Goal: Check status

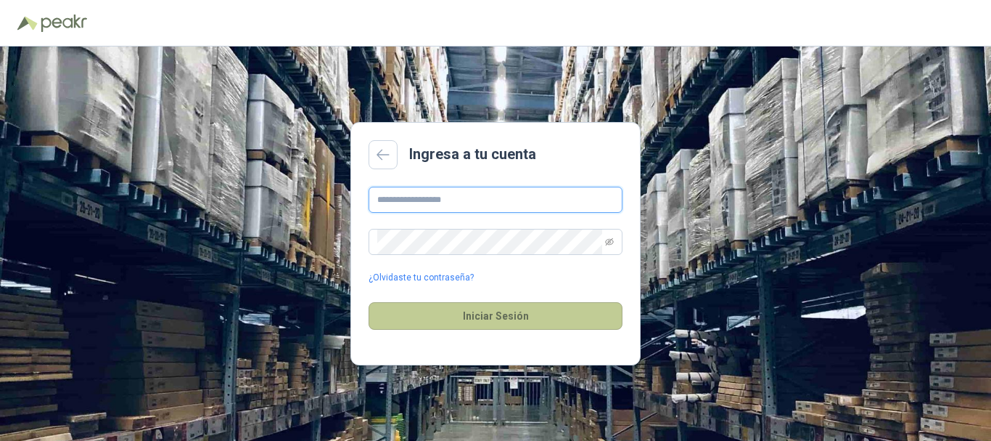
type input "**********"
click at [506, 326] on button "Iniciar Sesión" at bounding box center [496, 316] width 254 height 28
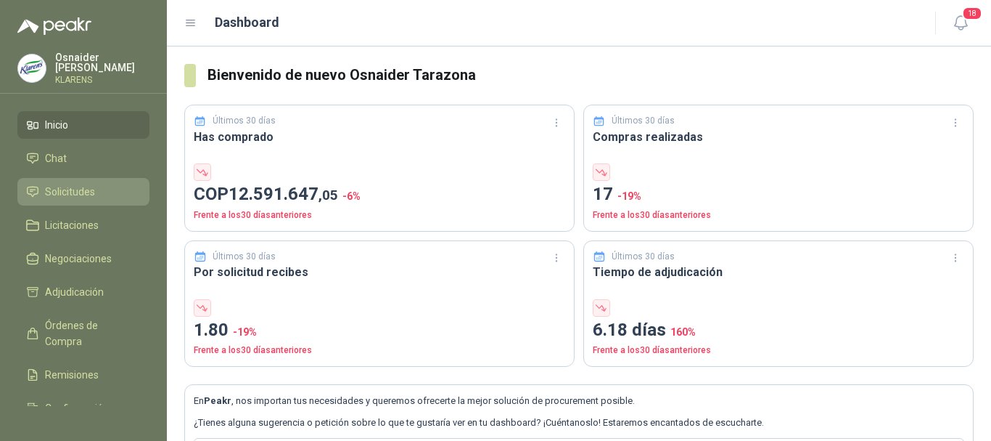
click at [80, 192] on span "Solicitudes" at bounding box center [70, 192] width 50 height 16
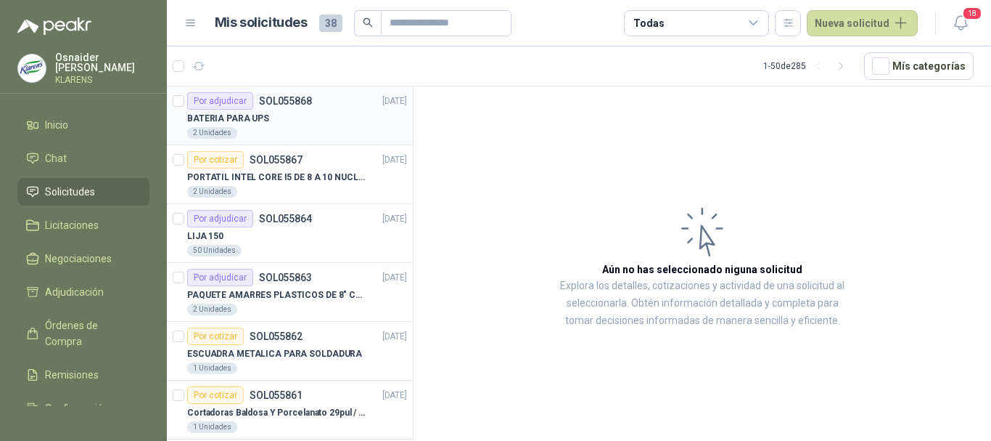
click at [279, 111] on div "BATERIA PARA UPS" at bounding box center [297, 118] width 220 height 17
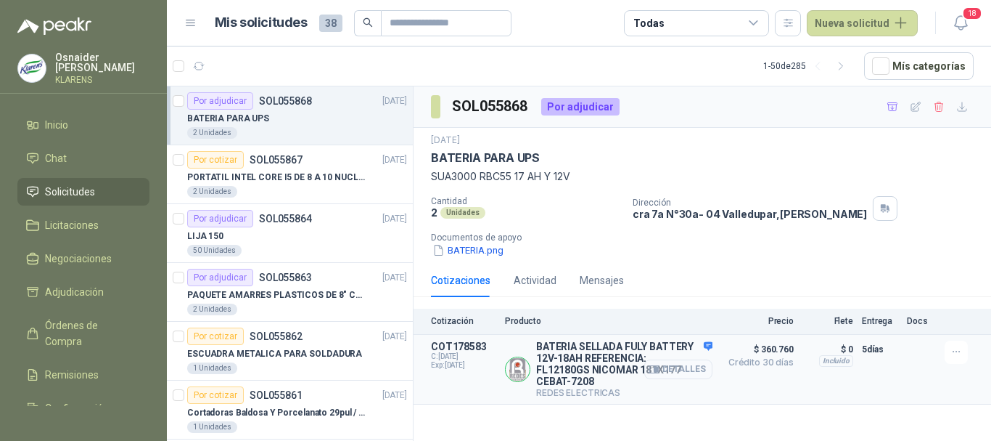
click at [694, 371] on button "Detalles" at bounding box center [678, 369] width 68 height 20
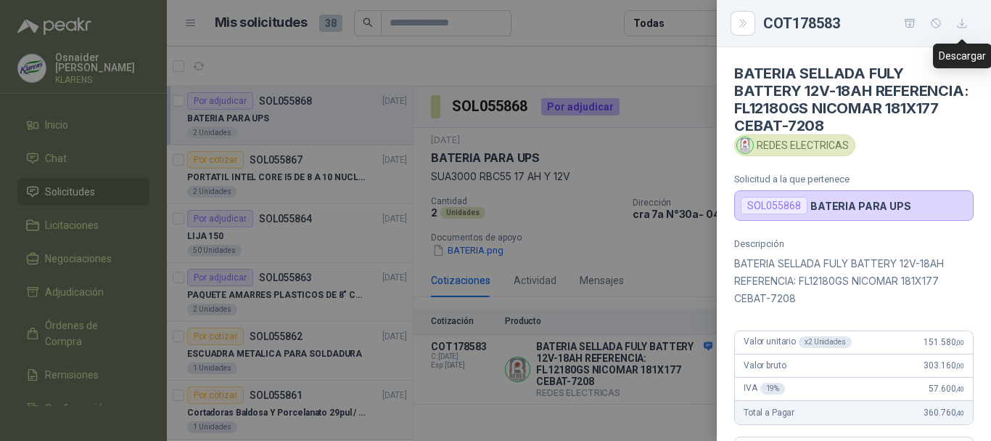
click at [959, 27] on icon "button" at bounding box center [963, 23] width 12 height 12
drag, startPoint x: 603, startPoint y: 287, endPoint x: 359, endPoint y: 81, distance: 319.3
click at [602, 287] on div at bounding box center [495, 220] width 991 height 441
